Goal: Task Accomplishment & Management: Use online tool/utility

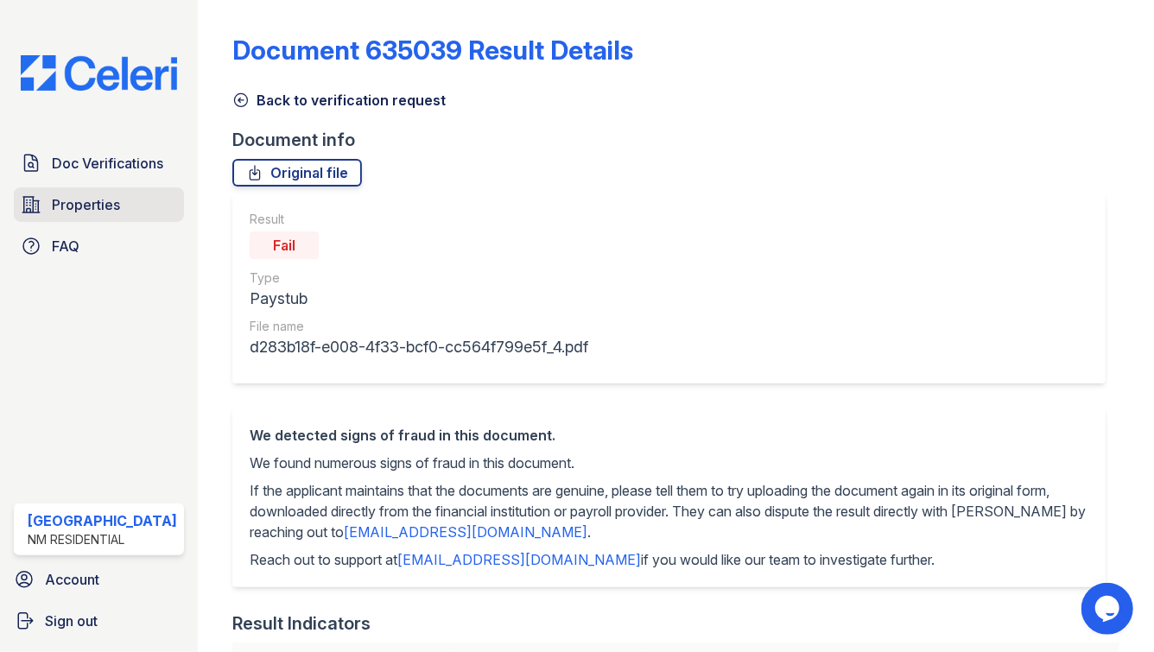
click at [94, 200] on span "Properties" at bounding box center [86, 204] width 68 height 21
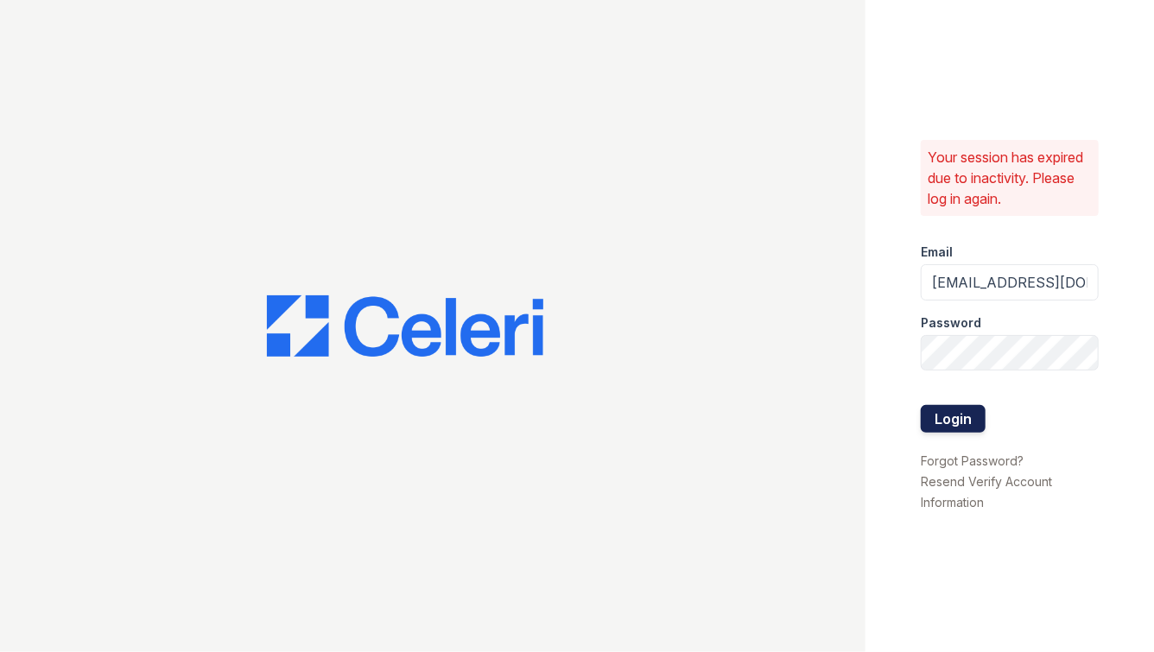
click at [927, 429] on button "Login" at bounding box center [953, 419] width 65 height 28
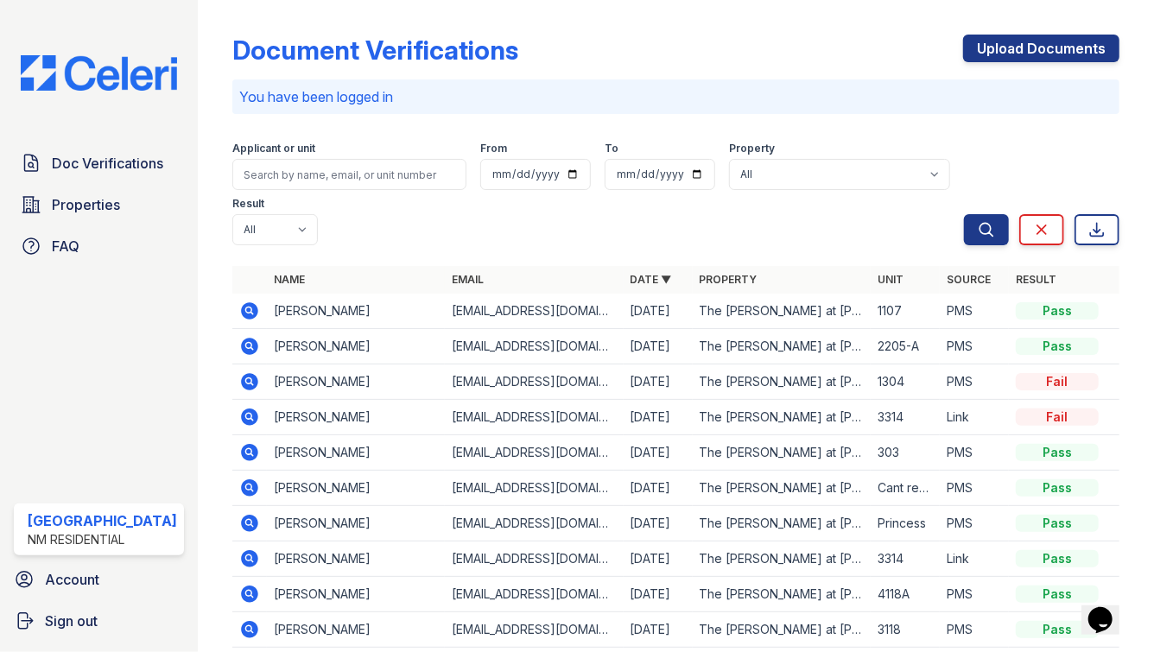
click at [244, 338] on icon at bounding box center [249, 346] width 17 height 17
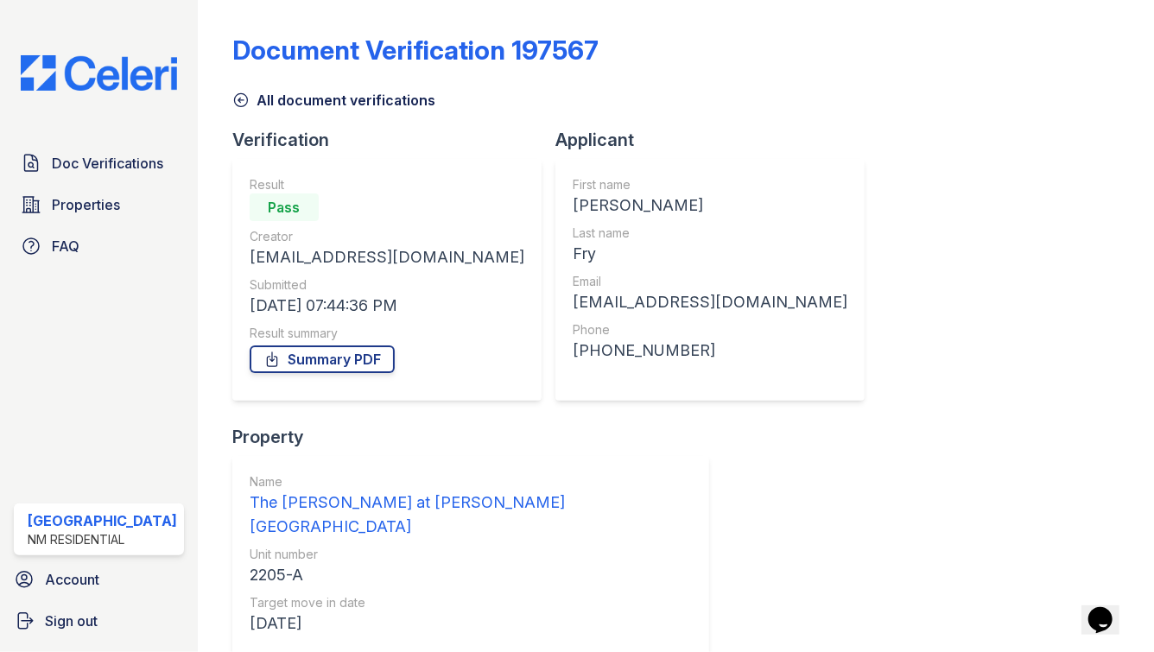
scroll to position [75, 0]
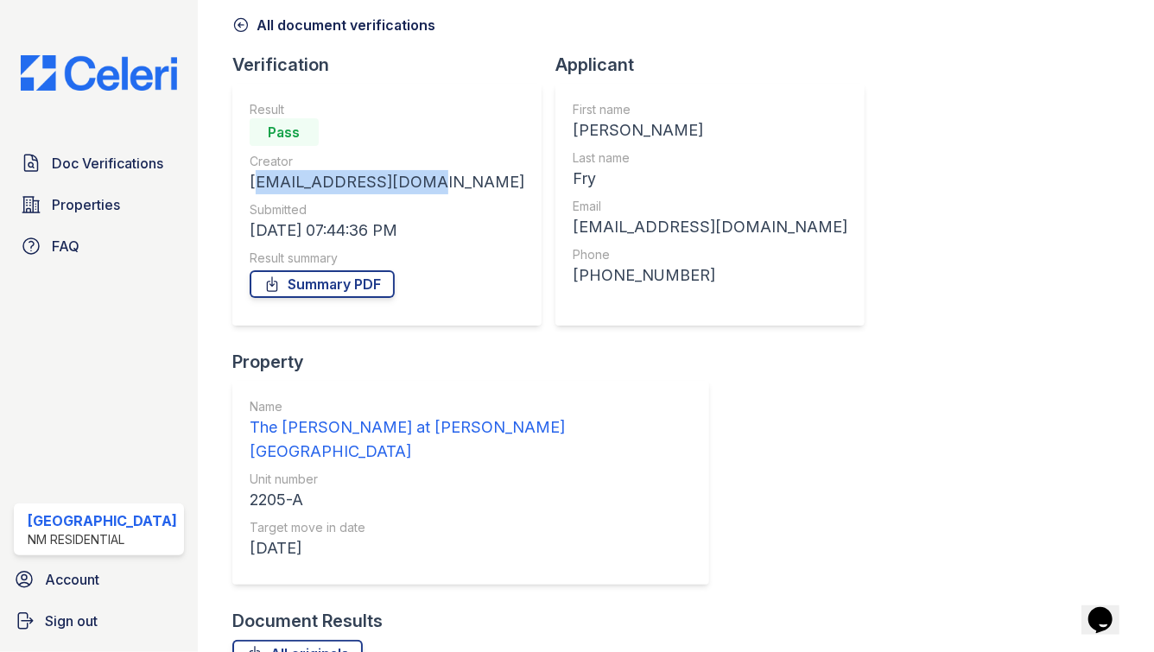
drag, startPoint x: 397, startPoint y: 183, endPoint x: 230, endPoint y: 187, distance: 167.6
click at [232, 187] on div "Result Pass Creator [EMAIL_ADDRESS][DOMAIN_NAME] Submitted [DATE] 07:44:36 PM R…" at bounding box center [386, 205] width 309 height 242
copy div "[EMAIL_ADDRESS][DOMAIN_NAME]"
click at [101, 196] on span "Properties" at bounding box center [86, 204] width 68 height 21
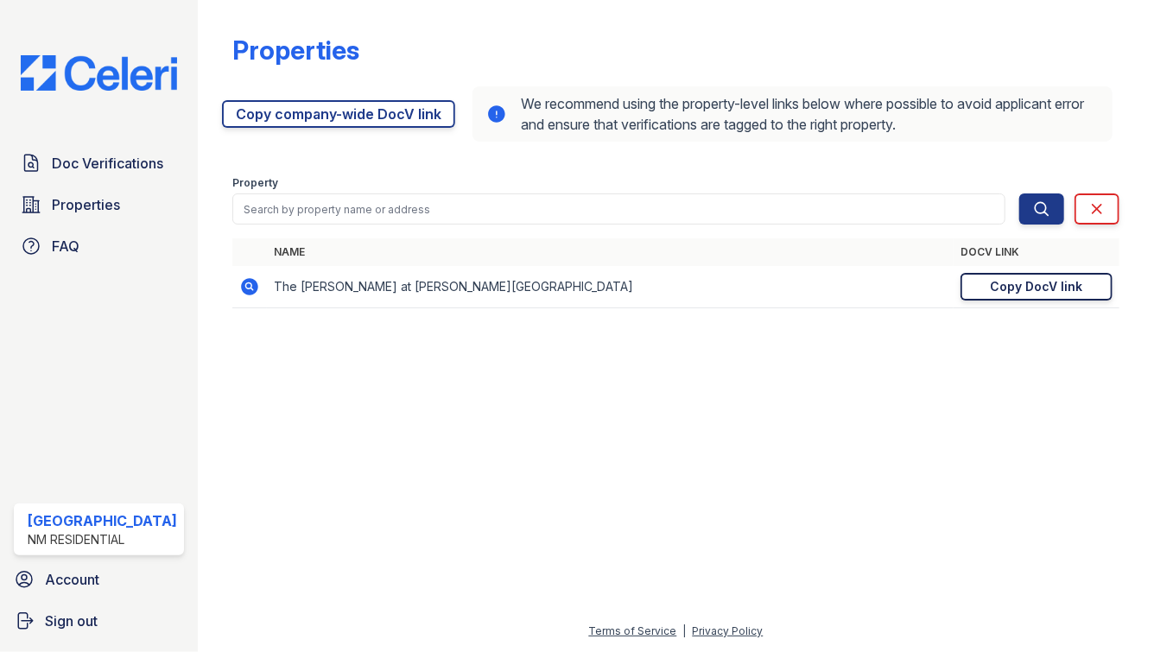
click at [1056, 286] on div "Copy DocV link" at bounding box center [1037, 286] width 92 height 17
